Goal: Information Seeking & Learning: Find specific fact

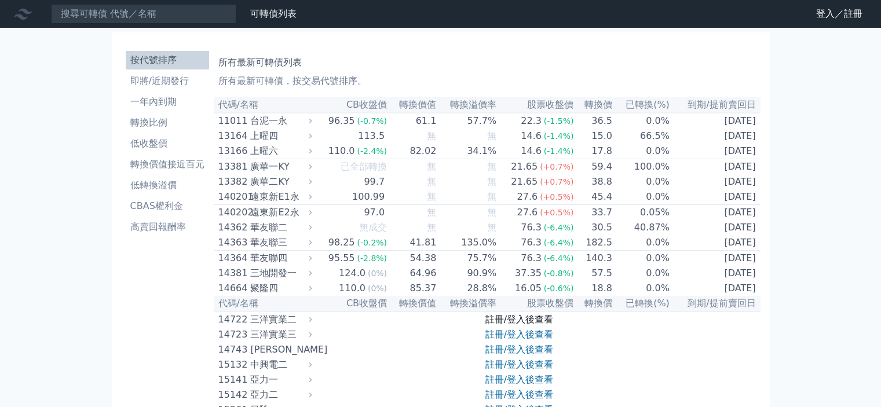
click at [541, 325] on link "註冊/登入後查看" at bounding box center [519, 319] width 68 height 11
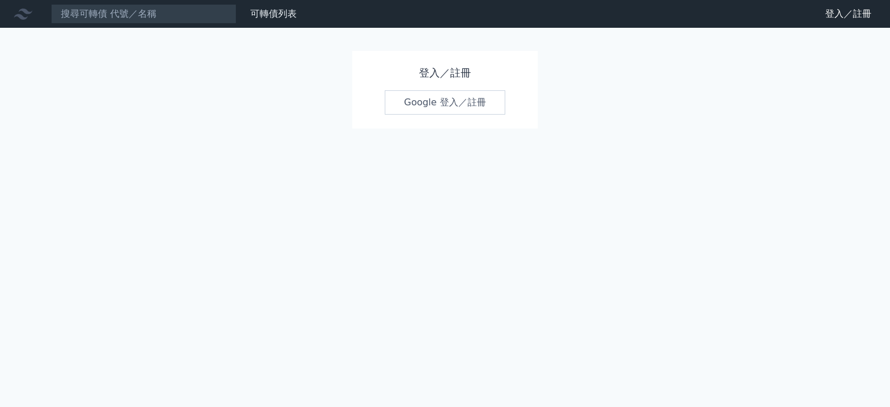
click at [463, 105] on link "Google 登入／註冊" at bounding box center [445, 102] width 120 height 24
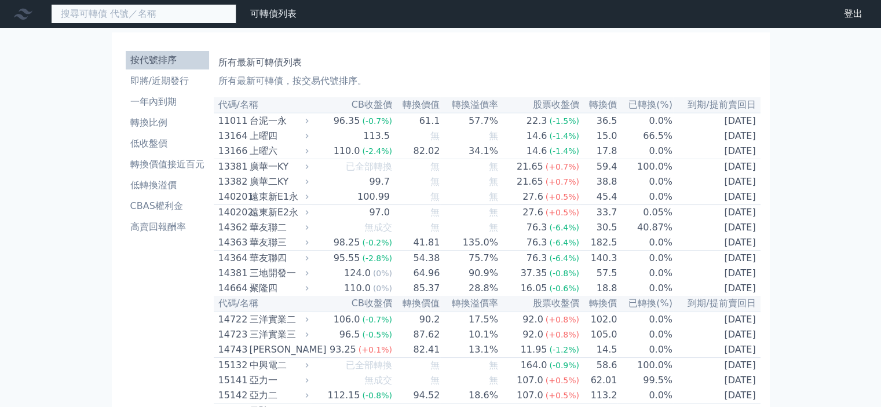
click at [152, 11] on input at bounding box center [143, 14] width 185 height 20
click at [188, 20] on input at bounding box center [143, 14] width 185 height 20
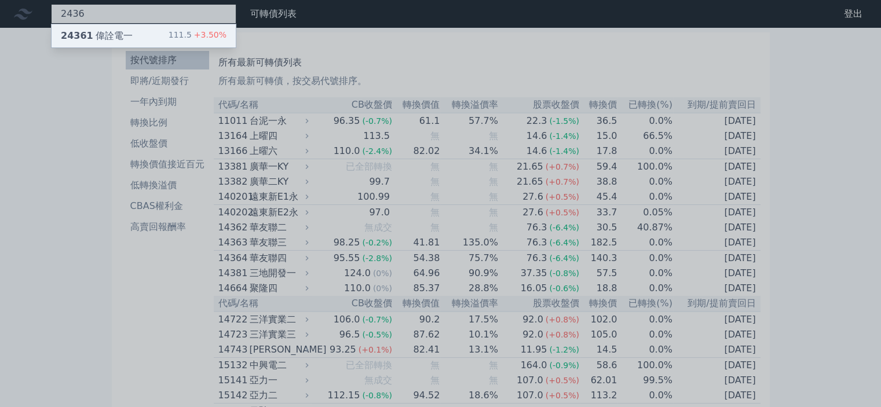
type input "2436"
click at [174, 39] on div "24361 偉詮電一 111.5 +3.50%" at bounding box center [144, 35] width 184 height 23
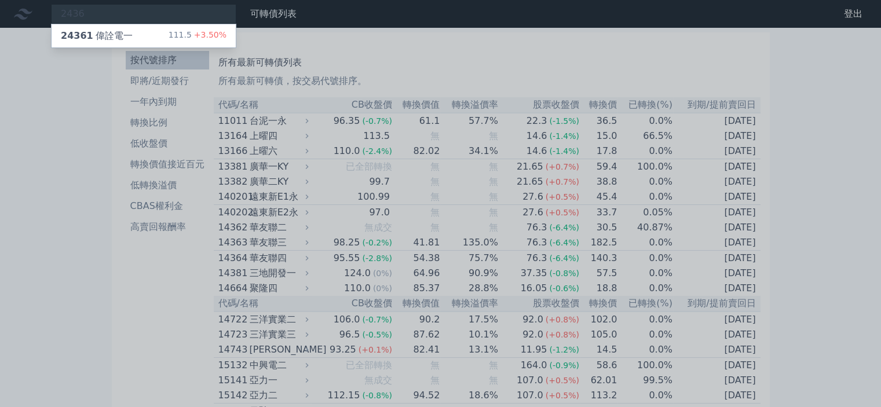
click at [573, 46] on div at bounding box center [440, 203] width 881 height 407
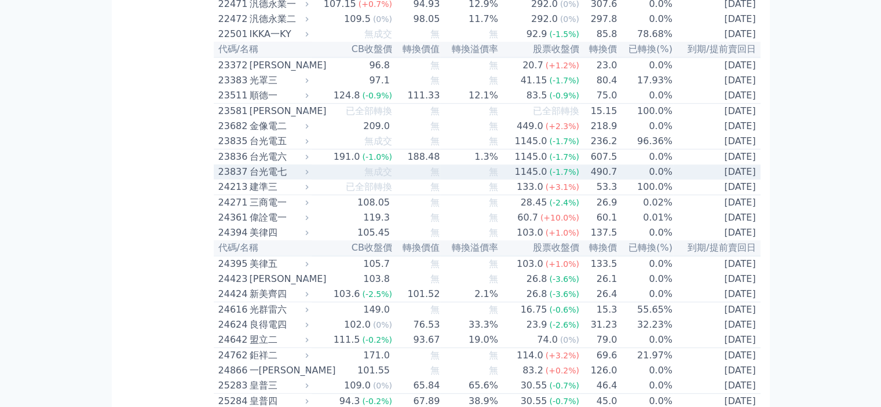
scroll to position [869, 0]
